Goal: Find specific page/section: Find specific page/section

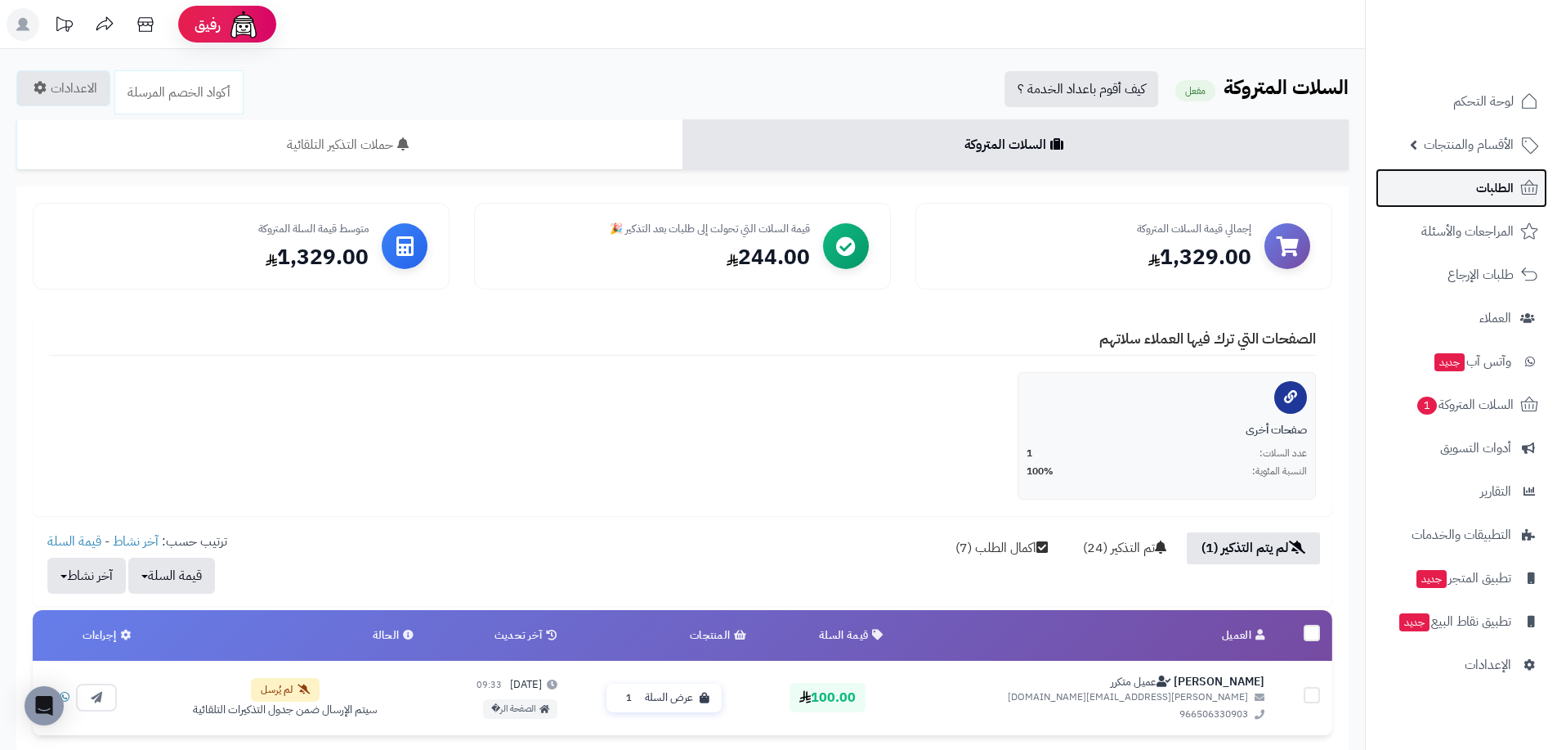
click at [1495, 190] on span "الطلبات" at bounding box center [1495, 188] width 38 height 23
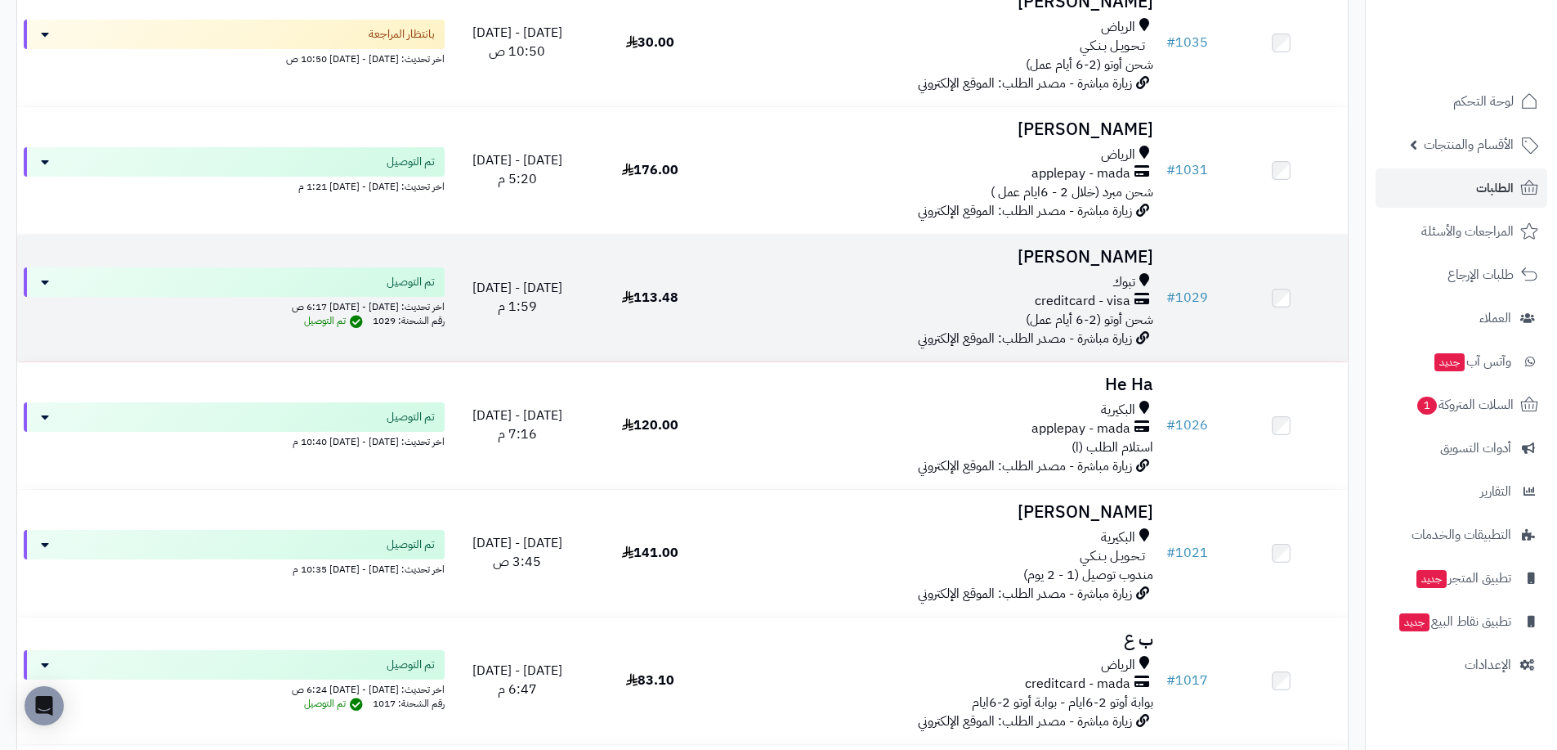
scroll to position [409, 0]
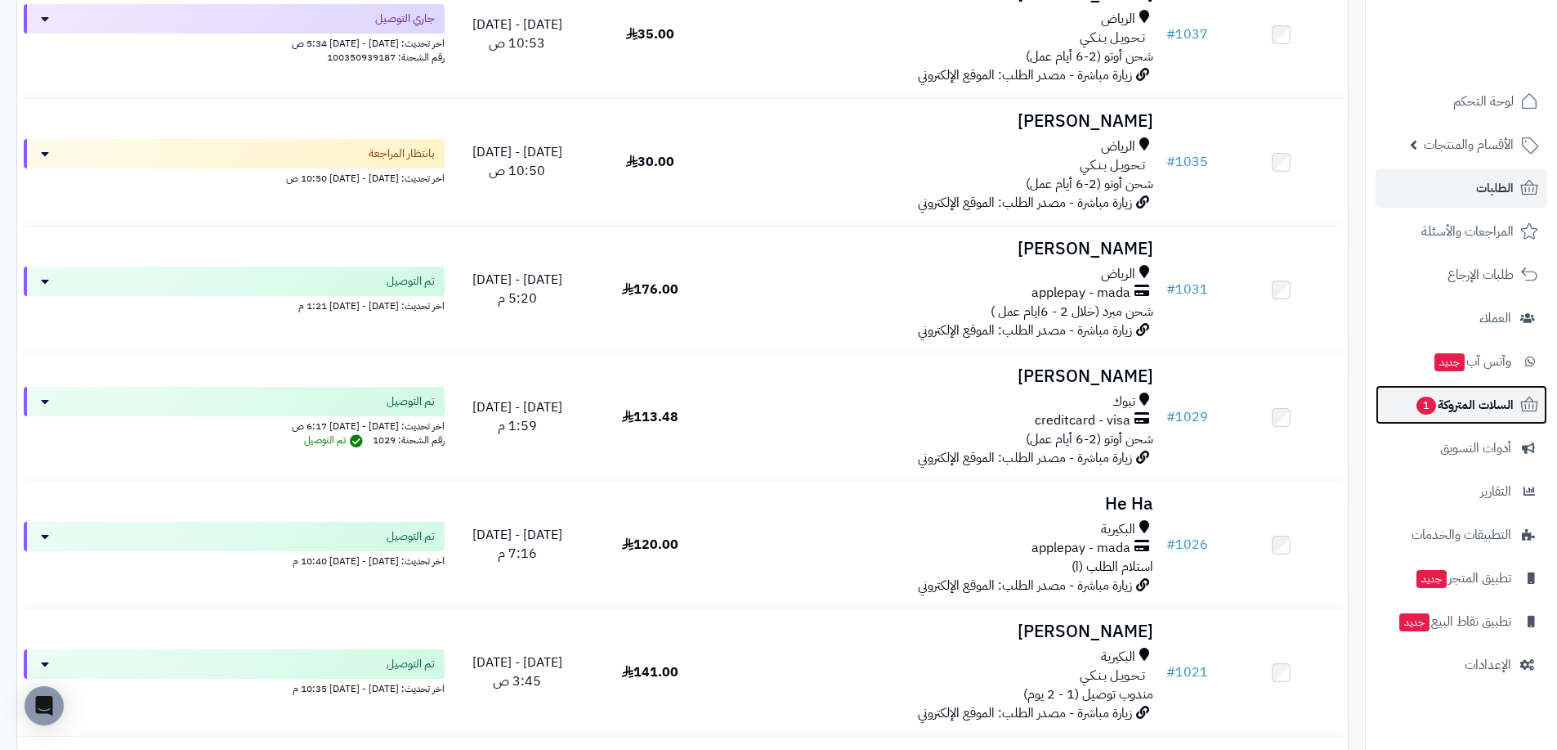
click at [1462, 406] on span "السلات المتروكة 1" at bounding box center [1464, 404] width 99 height 23
